Goal: Information Seeking & Learning: Understand process/instructions

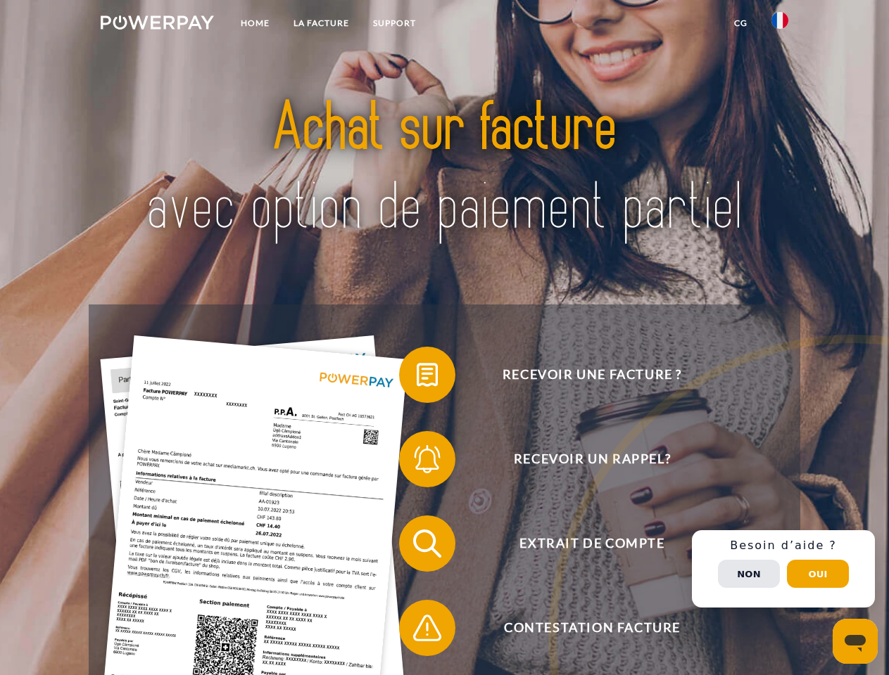
click at [157, 25] on img at bounding box center [157, 22] width 113 height 14
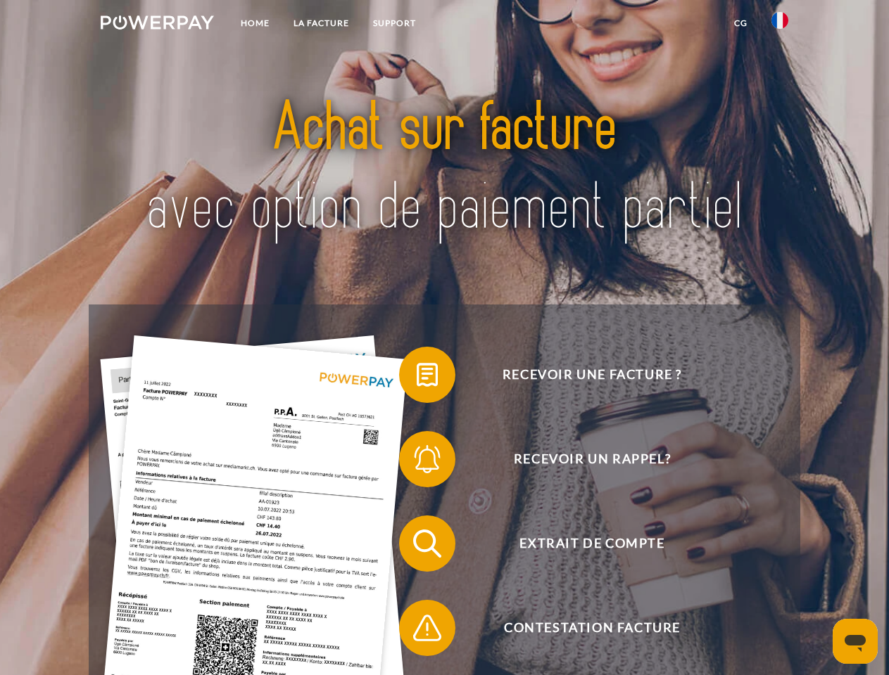
click at [780, 25] on img at bounding box center [779, 20] width 17 height 17
click at [740, 23] on link "CG" at bounding box center [740, 23] width 37 height 25
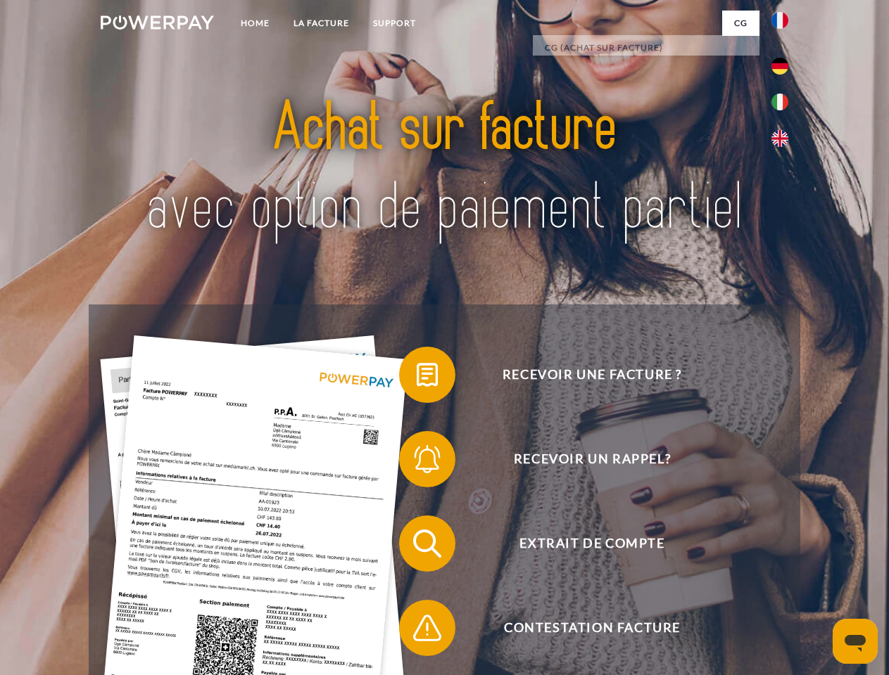
click at [416, 378] on span at bounding box center [406, 375] width 70 height 70
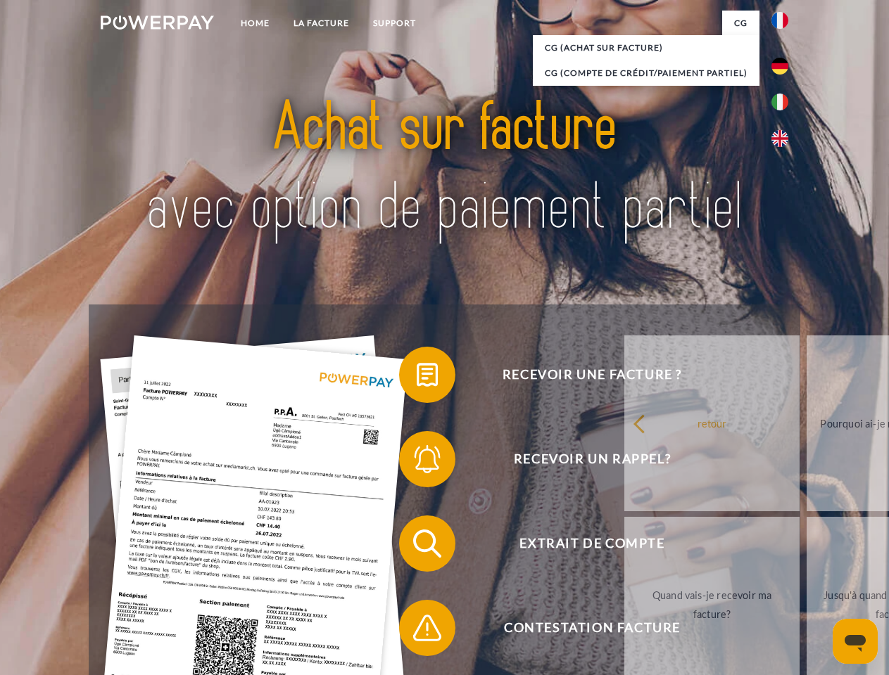
click at [416, 462] on span at bounding box center [406, 459] width 70 height 70
click at [806, 547] on link "Jusqu'à quand dois-je payer ma facture?" at bounding box center [893, 605] width 175 height 176
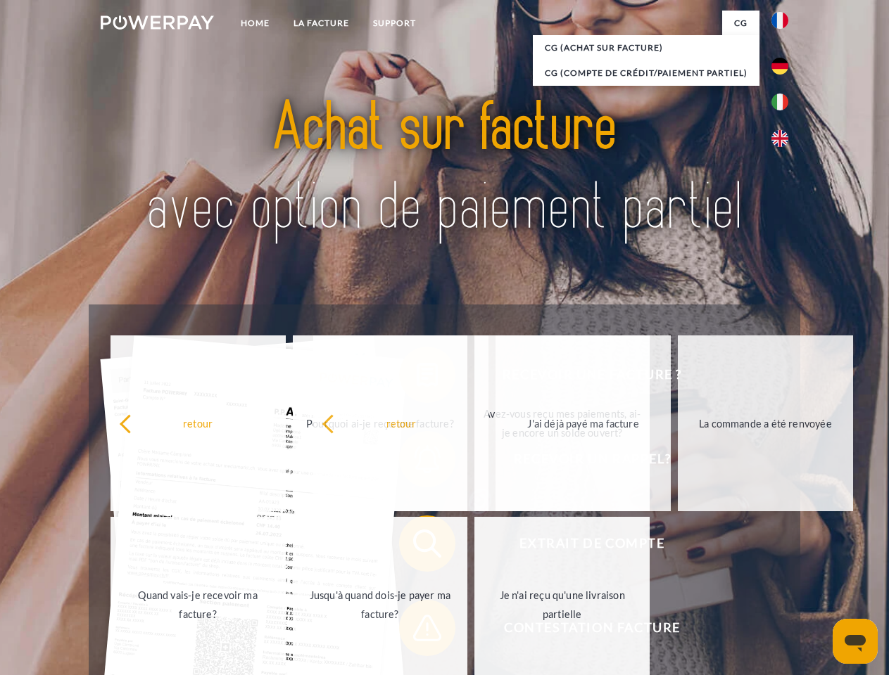
click at [416, 631] on span at bounding box center [406, 628] width 70 height 70
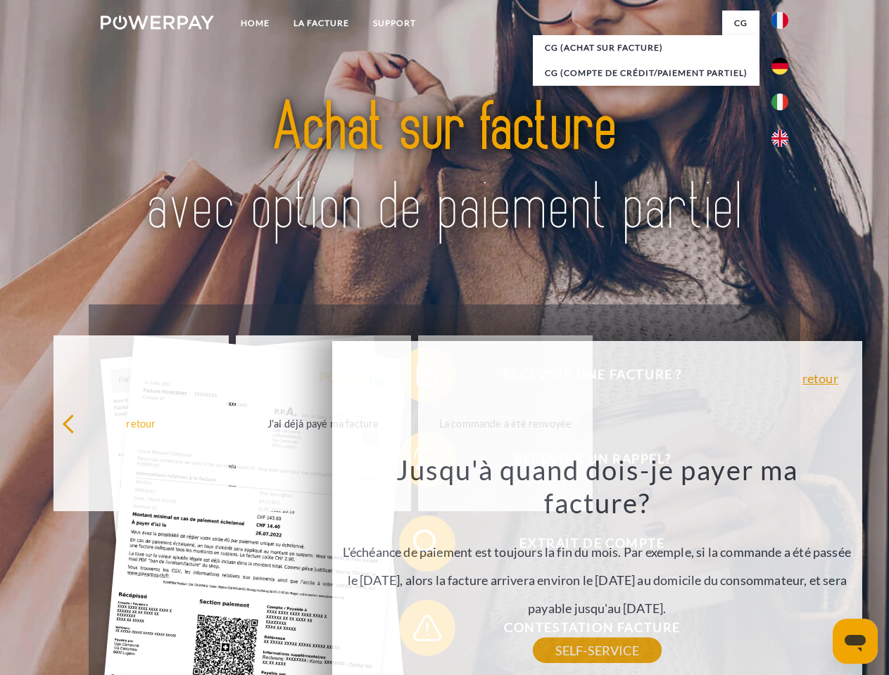
click at [783, 569] on div "Recevoir une facture ? Recevoir un rappel? Extrait de compte retour" at bounding box center [444, 586] width 711 height 563
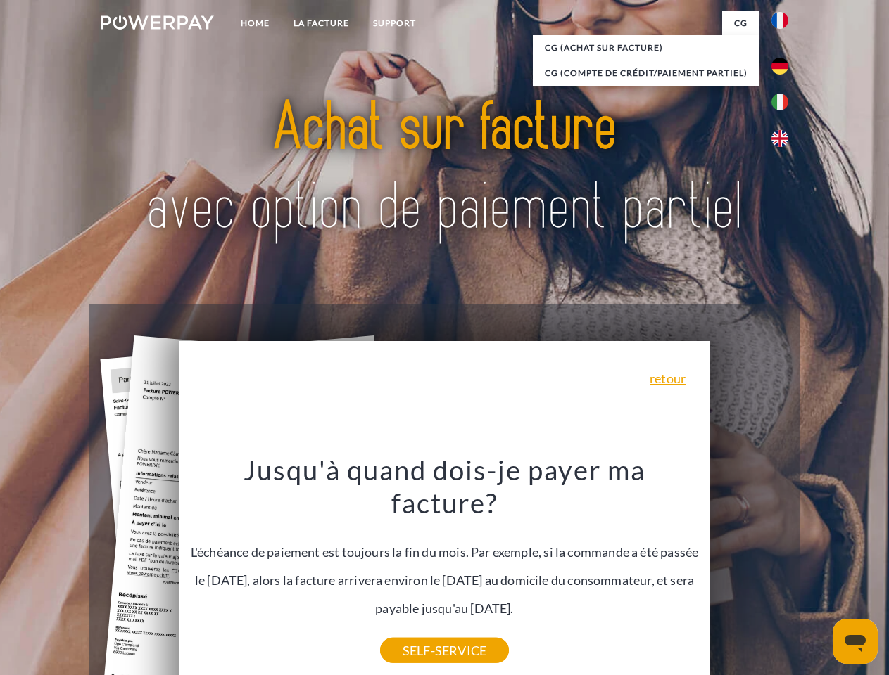
click at [749, 572] on span "Extrait de compte" at bounding box center [591, 544] width 345 height 56
click at [818, 574] on header "Home LA FACTURE Support" at bounding box center [444, 486] width 889 height 972
